Goal: Information Seeking & Learning: Learn about a topic

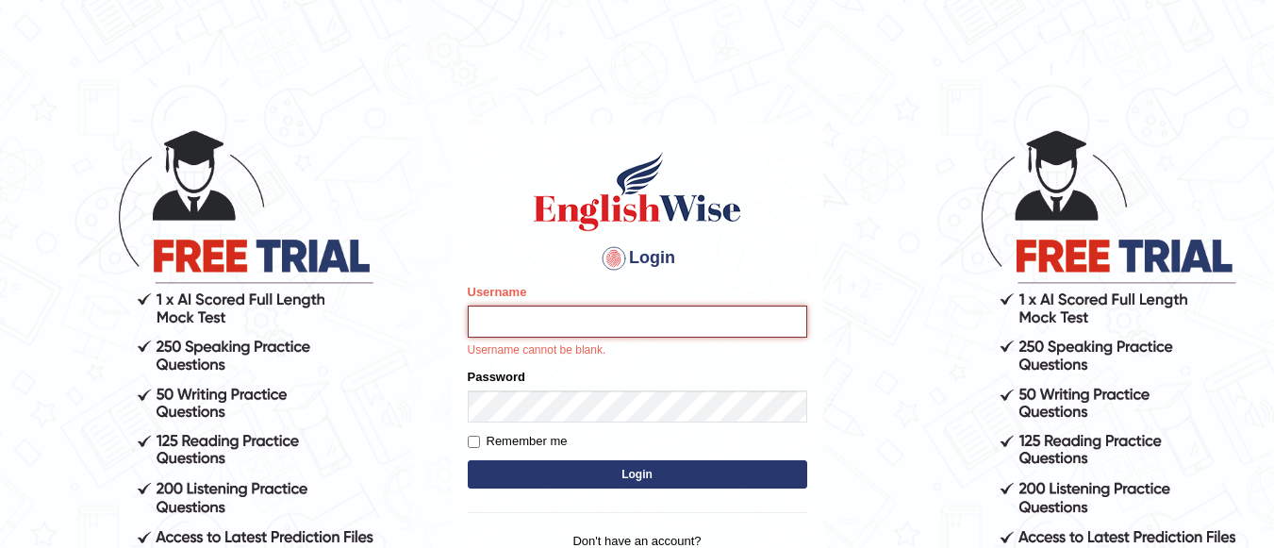
type input "Lovely_sidhu10"
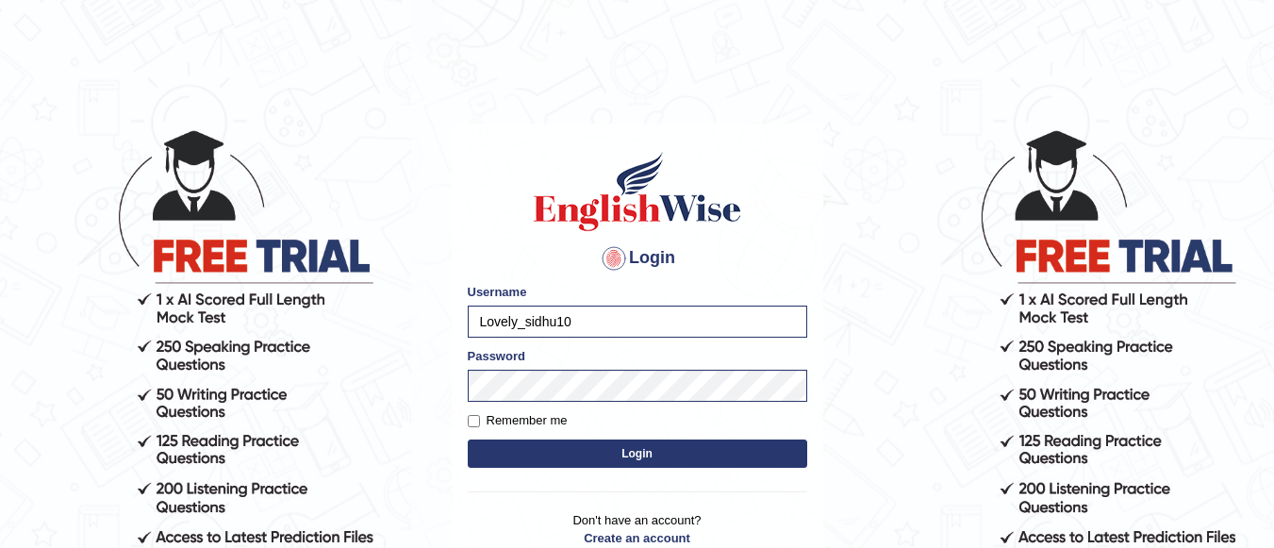
click at [598, 448] on button "Login" at bounding box center [637, 453] width 339 height 28
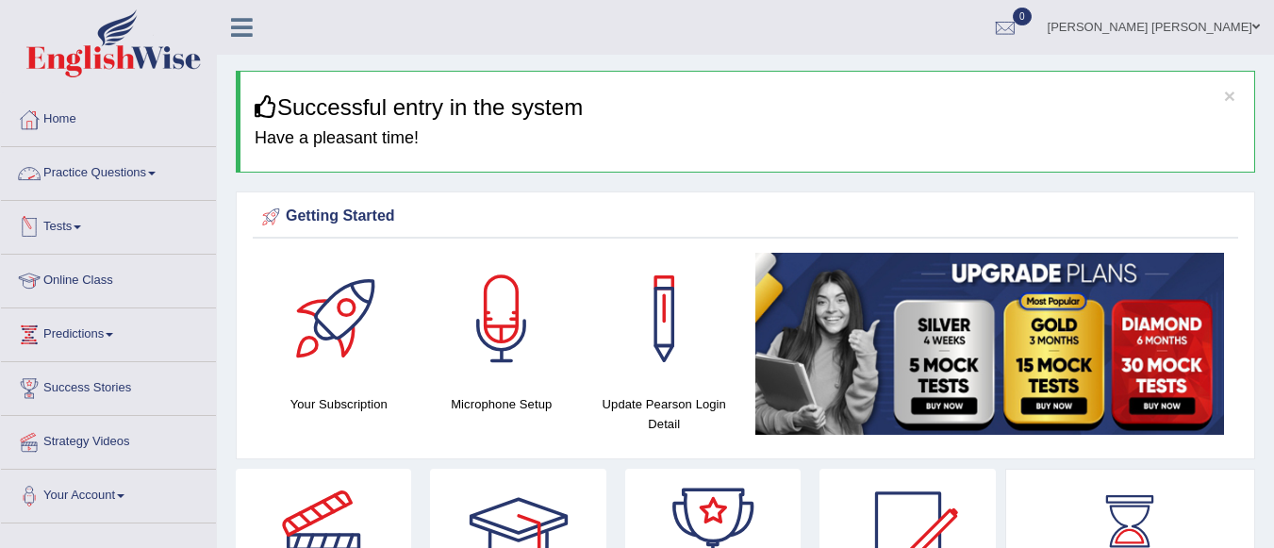
click at [148, 183] on link "Practice Questions" at bounding box center [108, 170] width 215 height 47
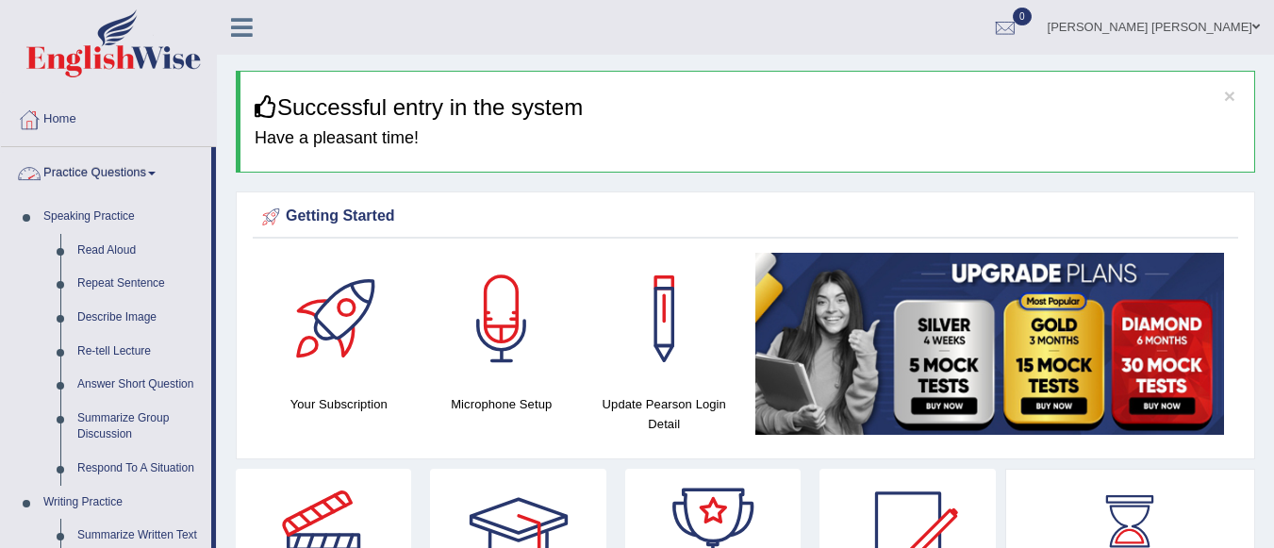
click at [170, 173] on link "Practice Questions" at bounding box center [106, 170] width 210 height 47
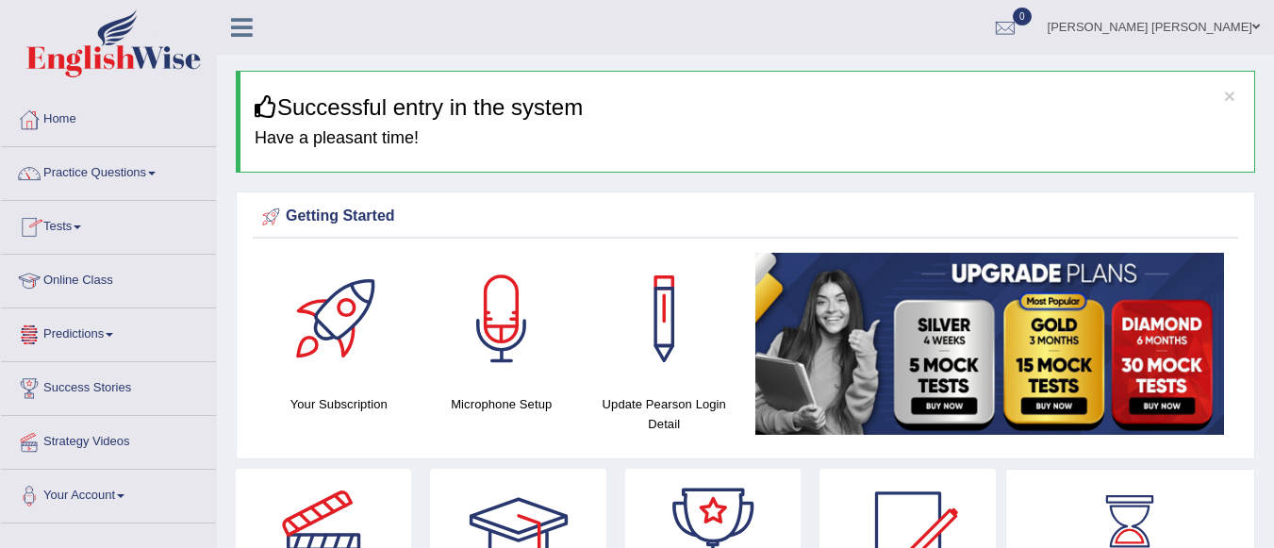
click at [104, 278] on link "Online Class" at bounding box center [108, 278] width 215 height 47
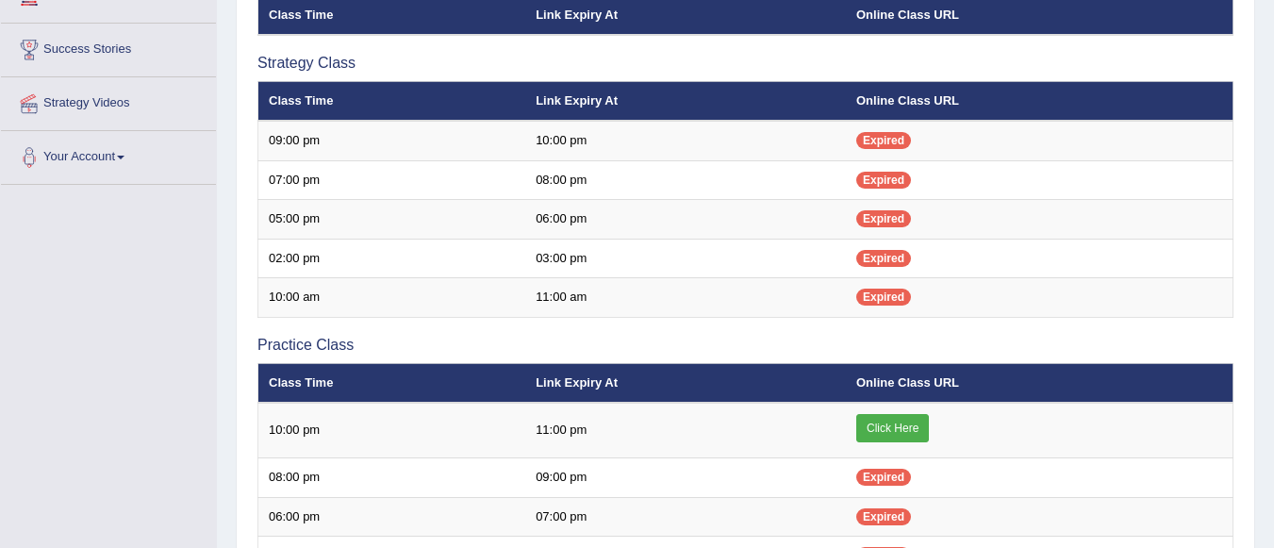
scroll to position [340, 0]
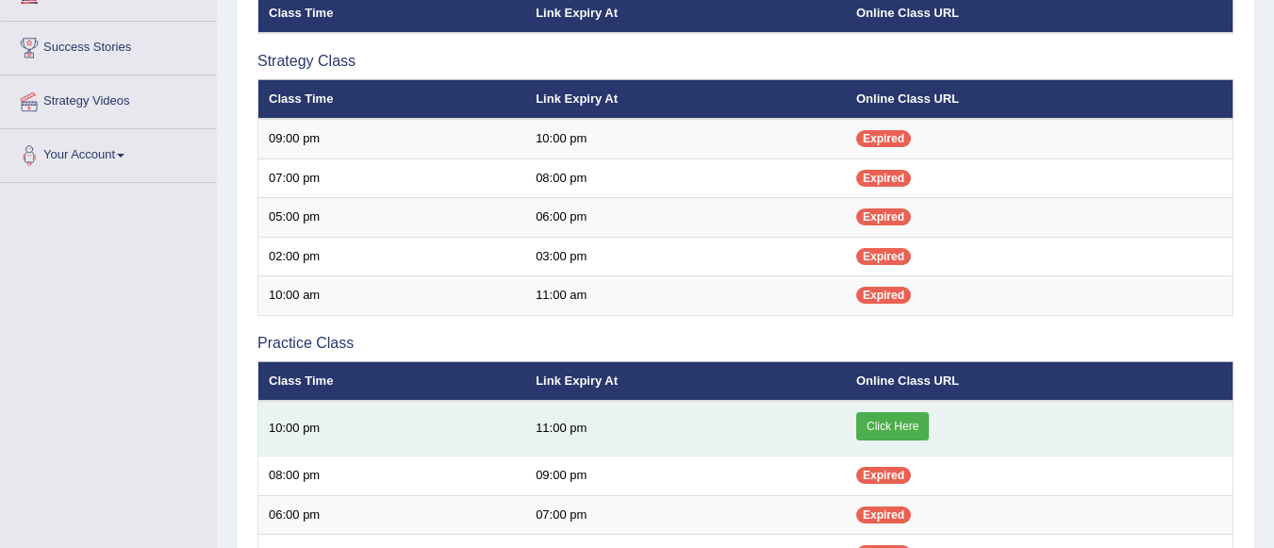
click at [905, 418] on link "Click Here" at bounding box center [892, 426] width 73 height 28
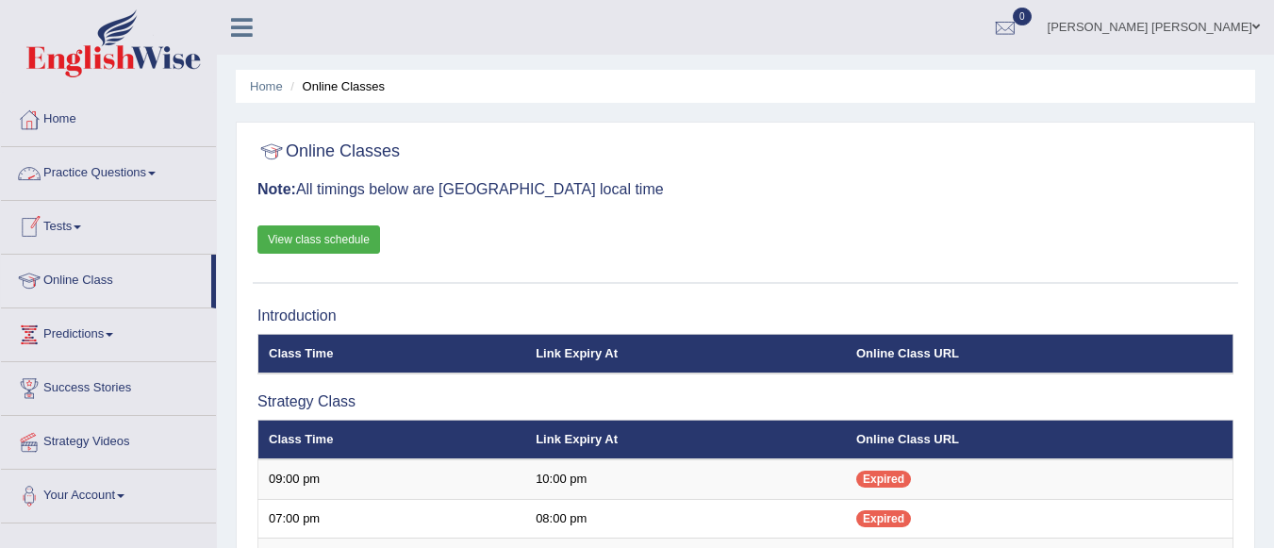
click at [79, 232] on link "Tests" at bounding box center [108, 224] width 215 height 47
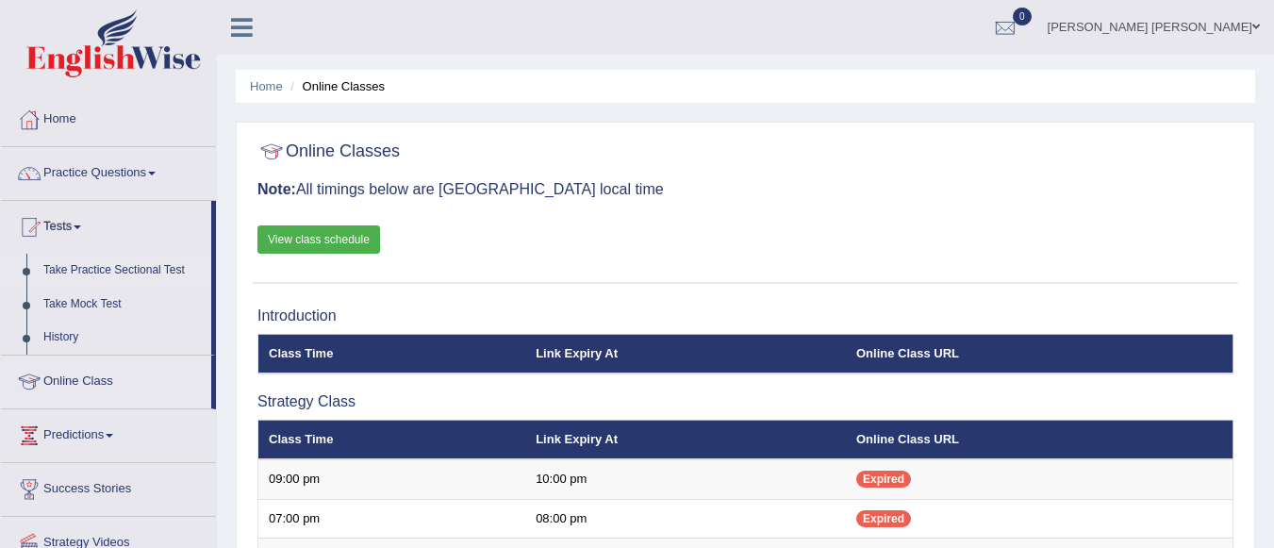
click at [74, 272] on link "Take Practice Sectional Test" at bounding box center [123, 271] width 176 height 34
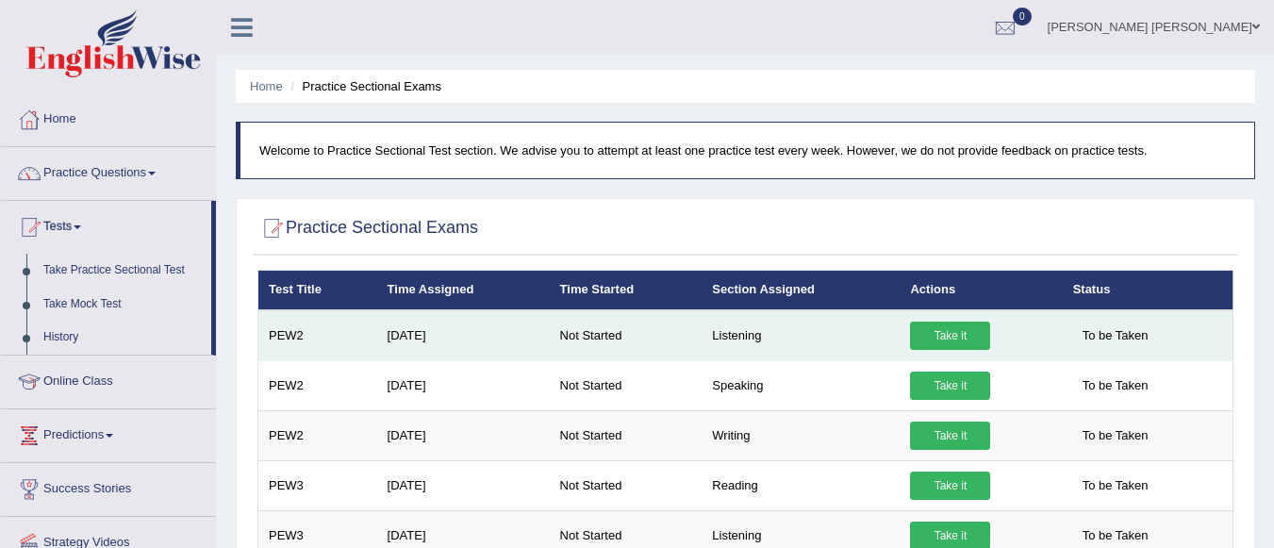
click at [939, 340] on link "Take it" at bounding box center [950, 335] width 80 height 28
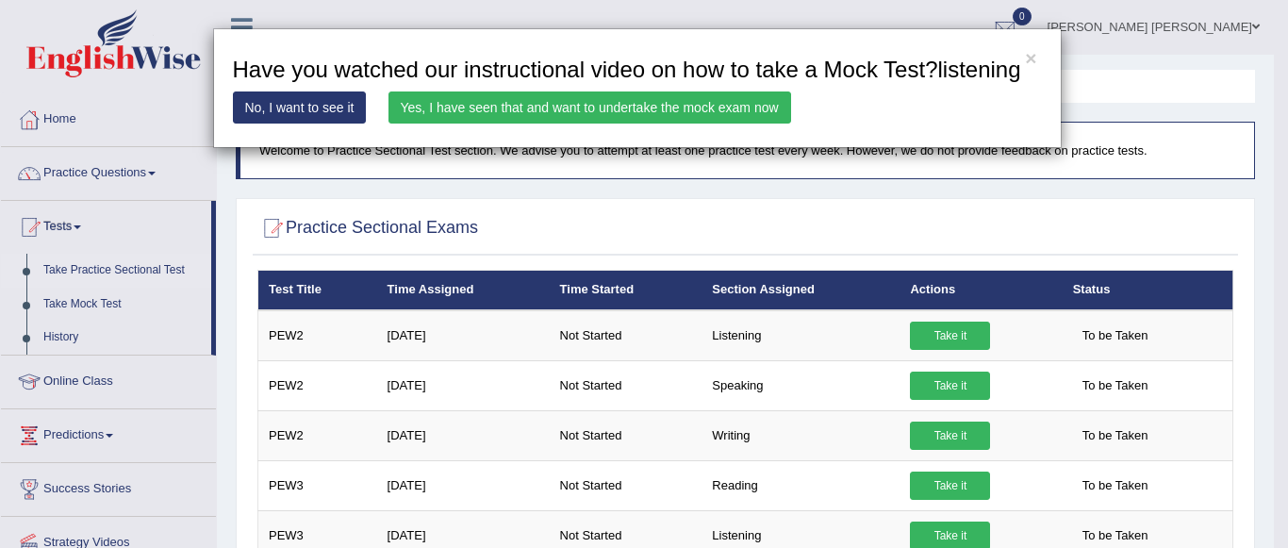
click at [725, 102] on link "Yes, I have seen that and want to undertake the mock exam now" at bounding box center [589, 107] width 403 height 32
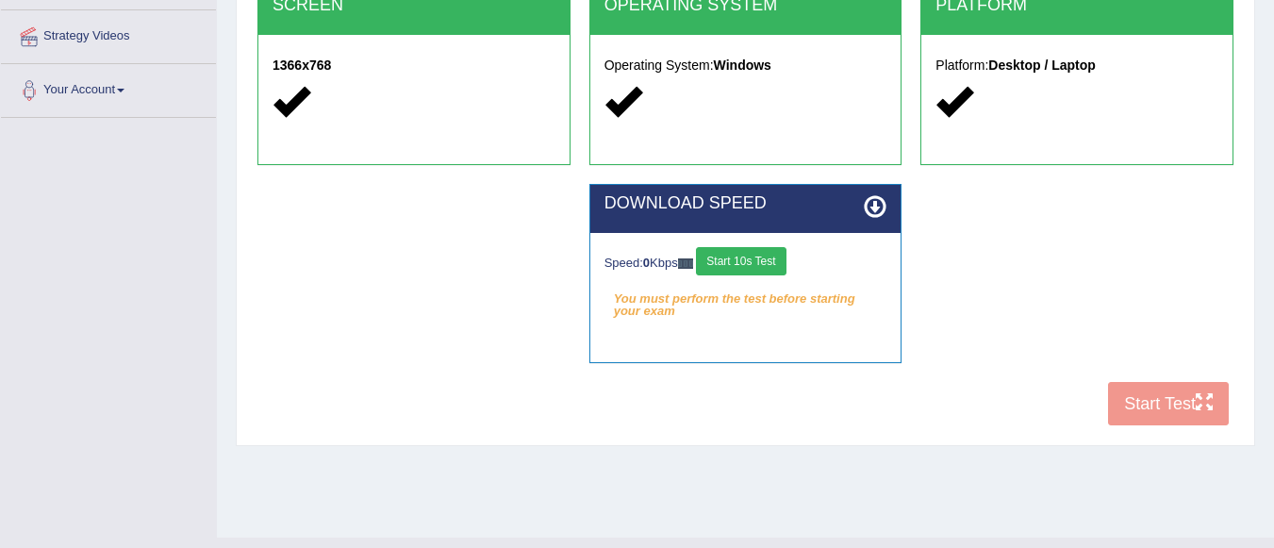
scroll to position [419, 0]
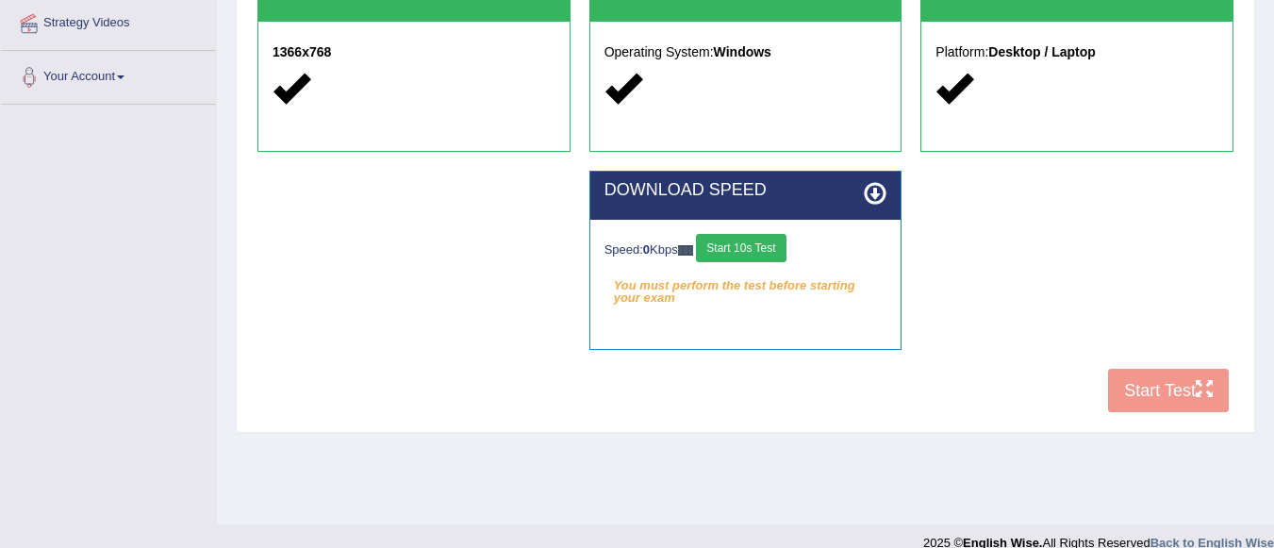
click at [758, 248] on button "Start 10s Test" at bounding box center [741, 248] width 90 height 28
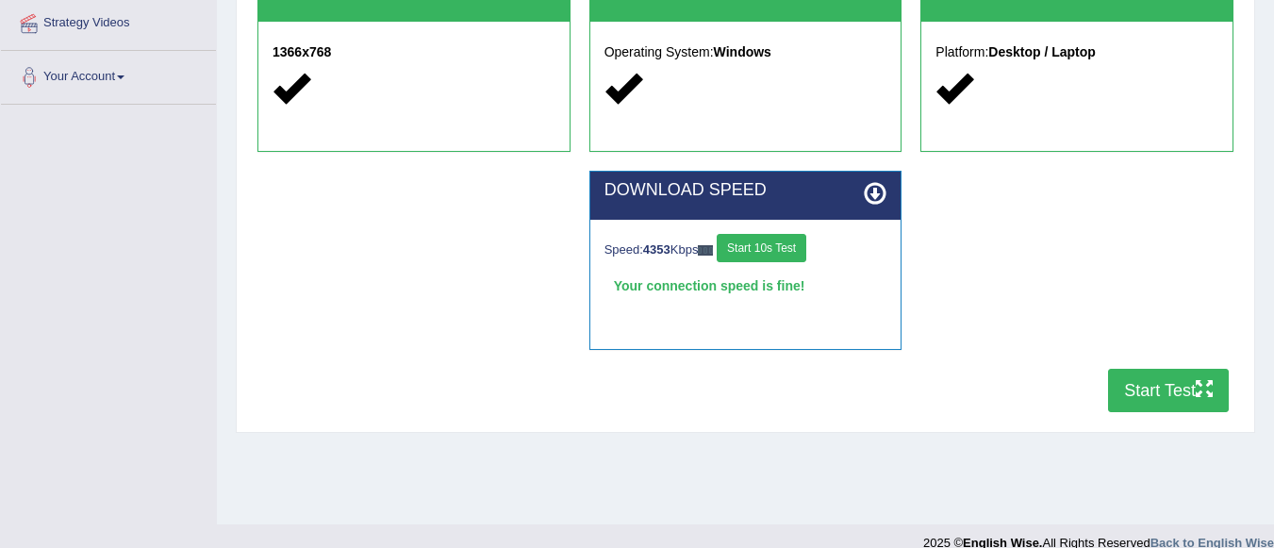
click at [1144, 386] on button "Start Test" at bounding box center [1168, 390] width 121 height 43
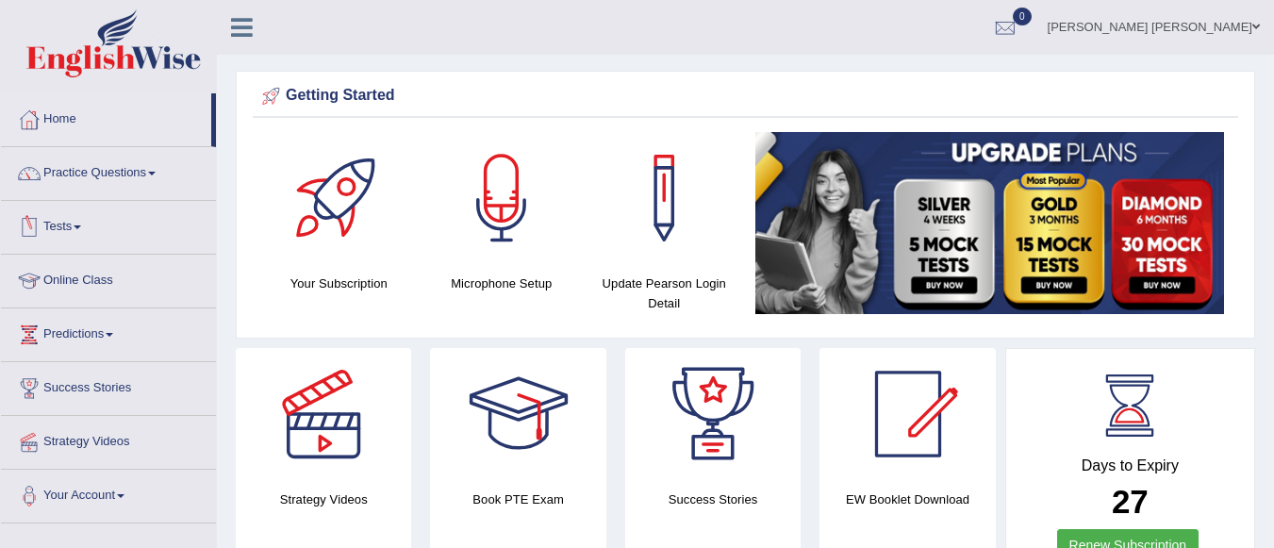
click at [81, 226] on span at bounding box center [78, 227] width 8 height 4
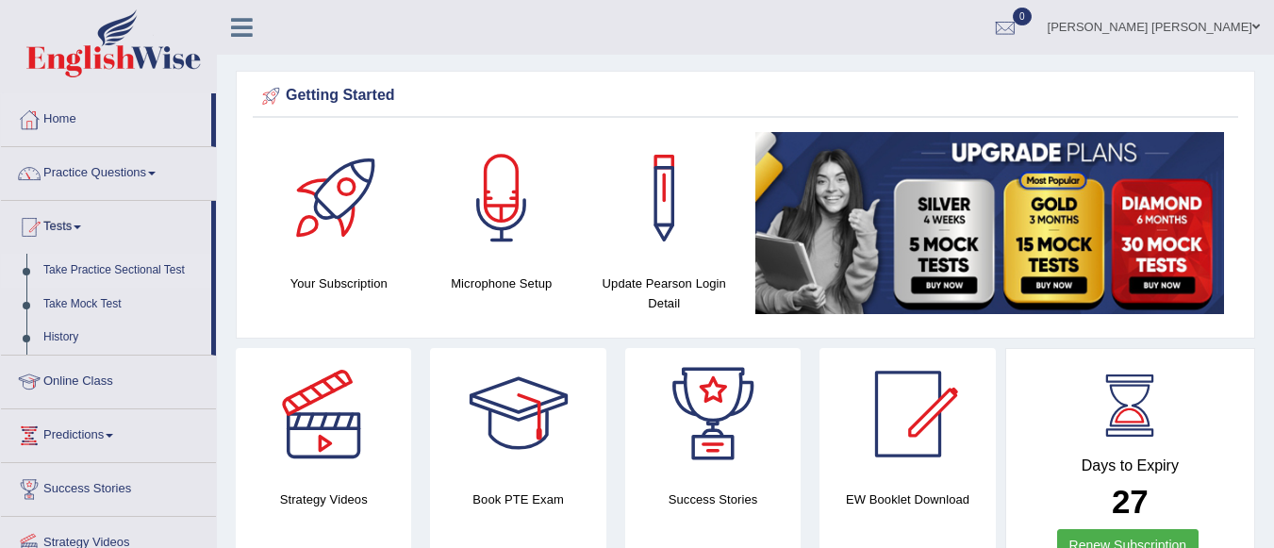
click at [89, 263] on link "Take Practice Sectional Test" at bounding box center [123, 271] width 176 height 34
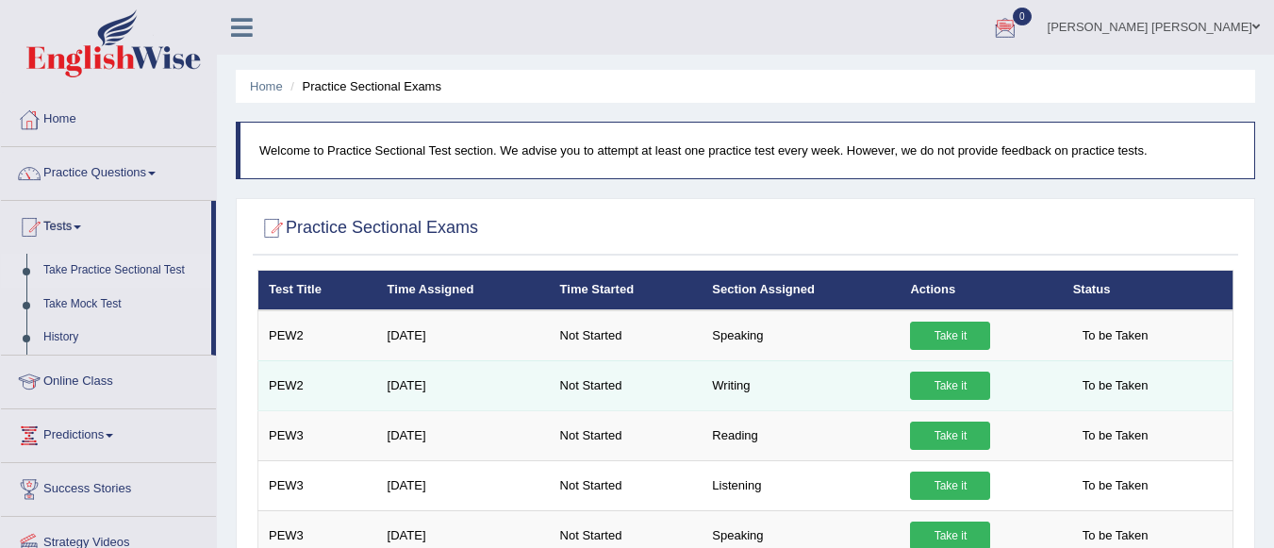
click at [964, 382] on link "Take it" at bounding box center [950, 385] width 80 height 28
